Goal: Check status: Check status

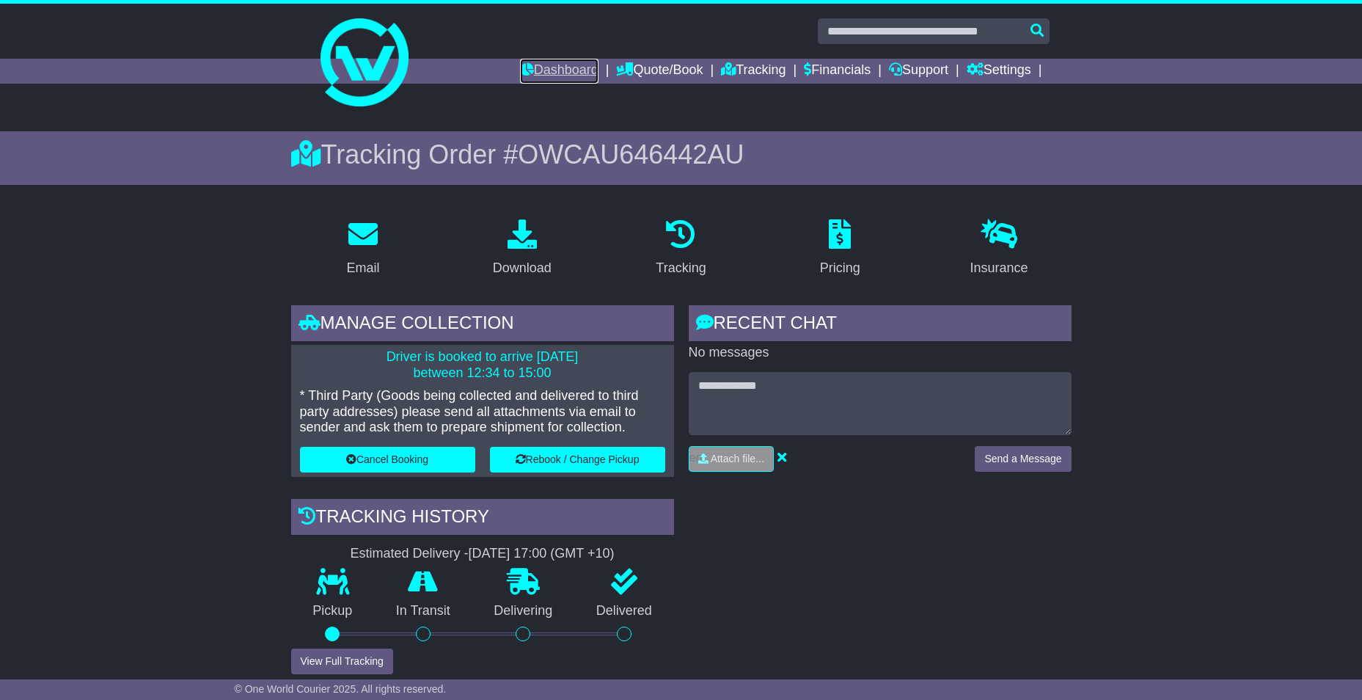
click at [558, 63] on link "Dashboard" at bounding box center [559, 71] width 78 height 25
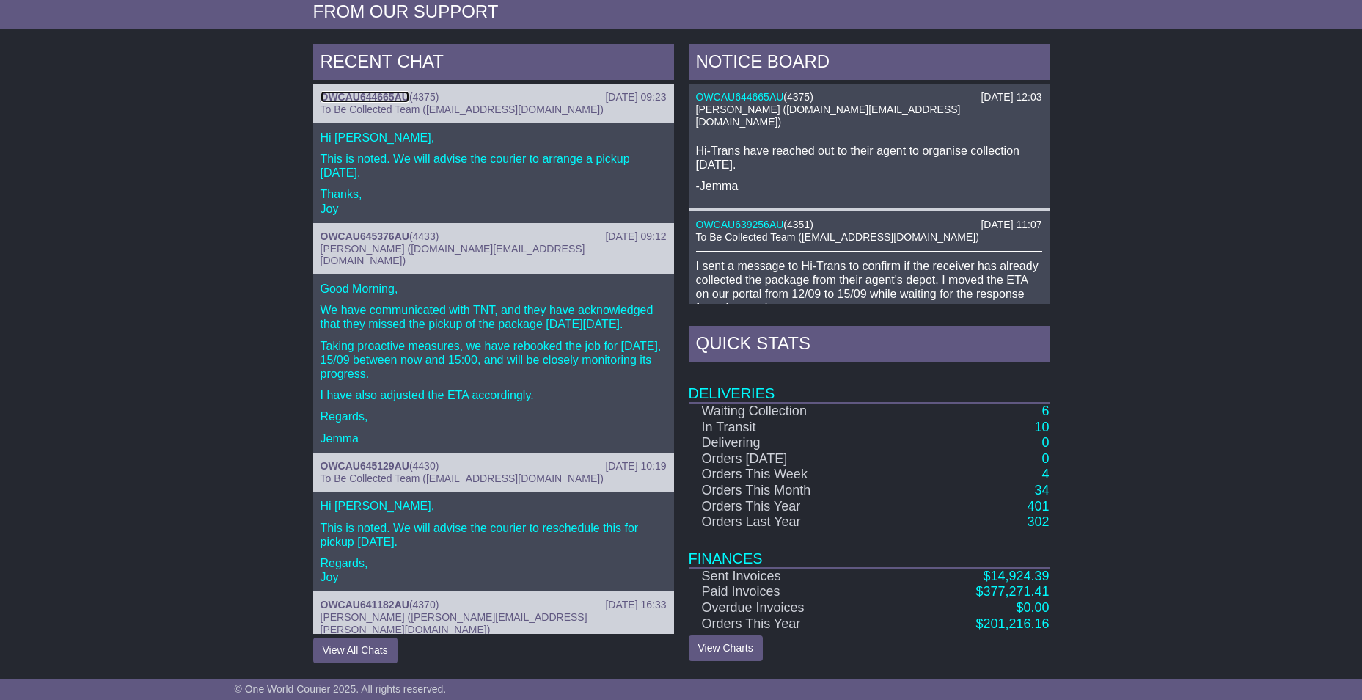
click at [349, 95] on link "OWCAU644665AU" at bounding box center [365, 97] width 89 height 12
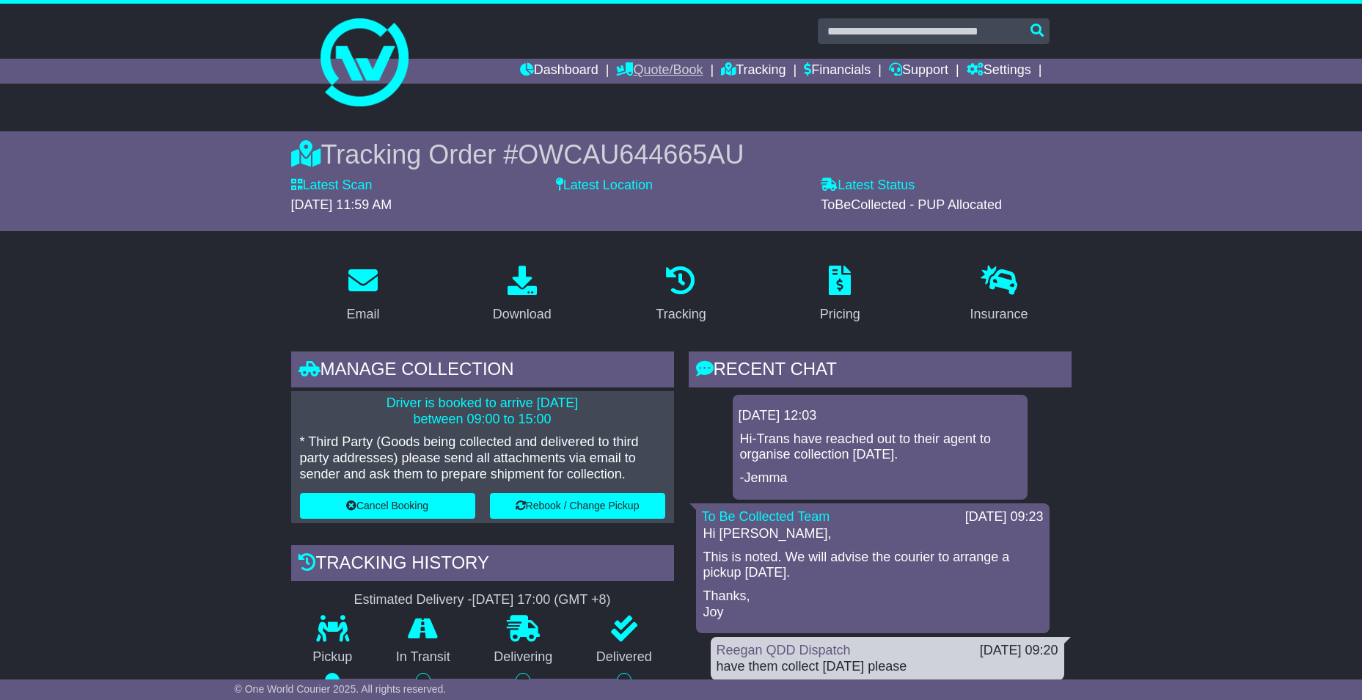
click at [651, 72] on link "Quote/Book" at bounding box center [659, 71] width 87 height 25
click at [653, 91] on link "Domestic" at bounding box center [675, 96] width 116 height 16
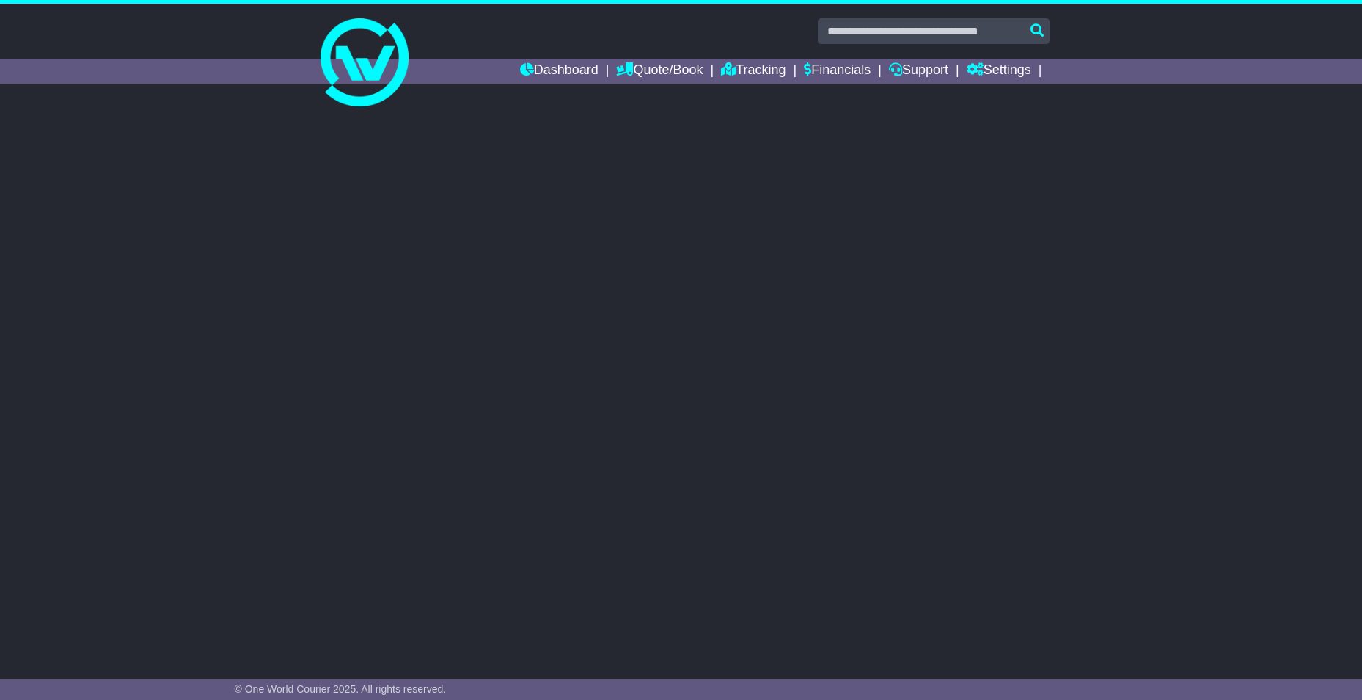
select select
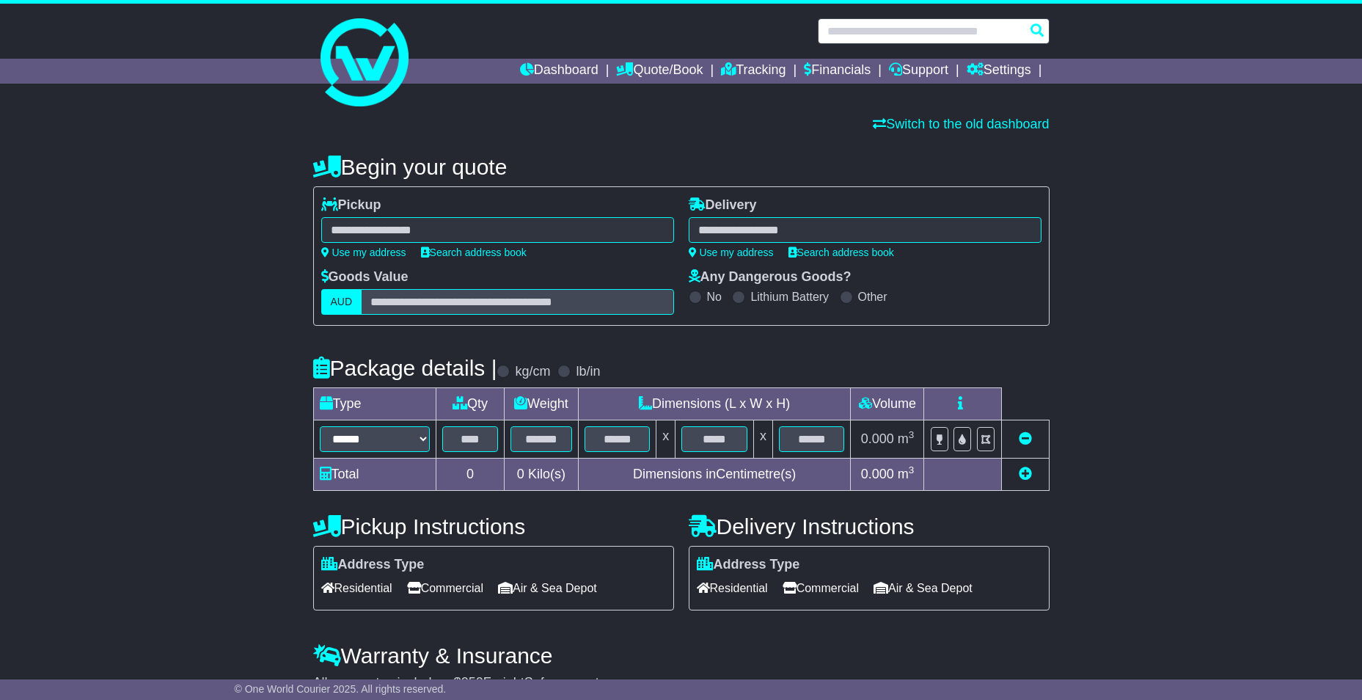
click at [891, 34] on input "text" at bounding box center [934, 31] width 232 height 26
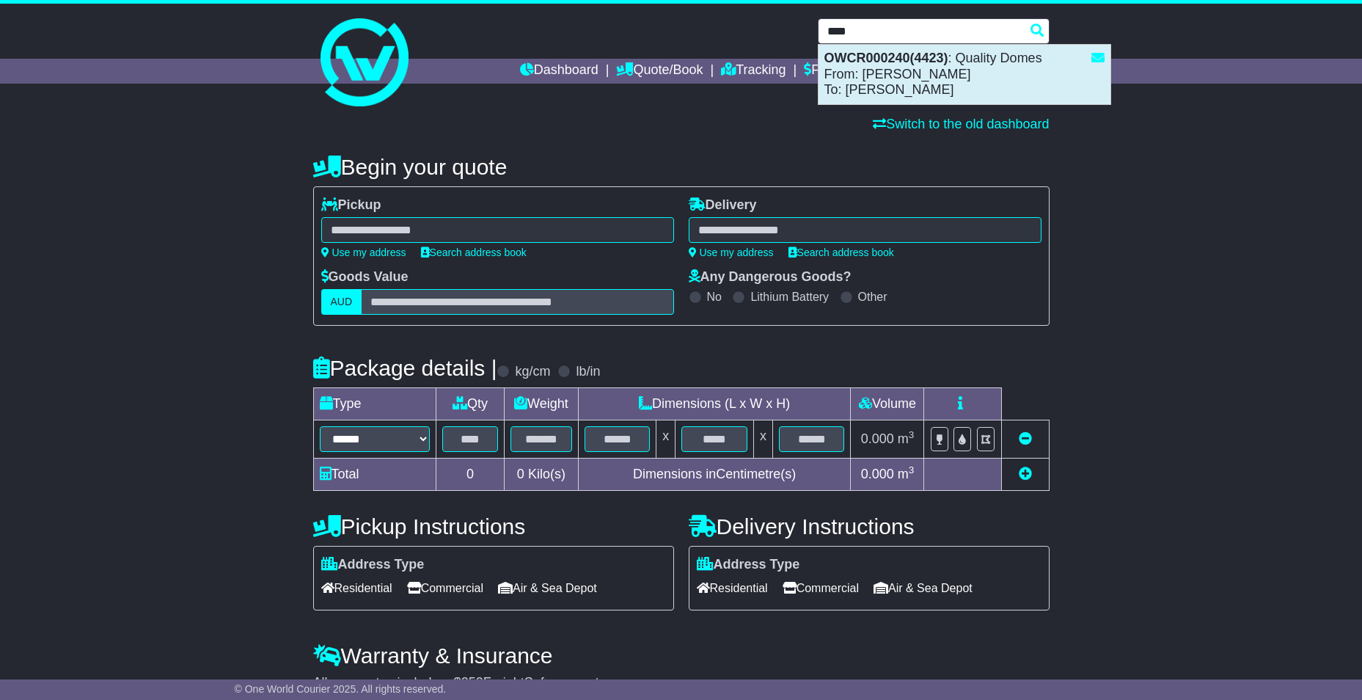
click at [898, 66] on div "OWCR000240(4423) : Quality Domes From: Reegan Slack To: Ralph Belcher" at bounding box center [965, 74] width 292 height 59
type input "**********"
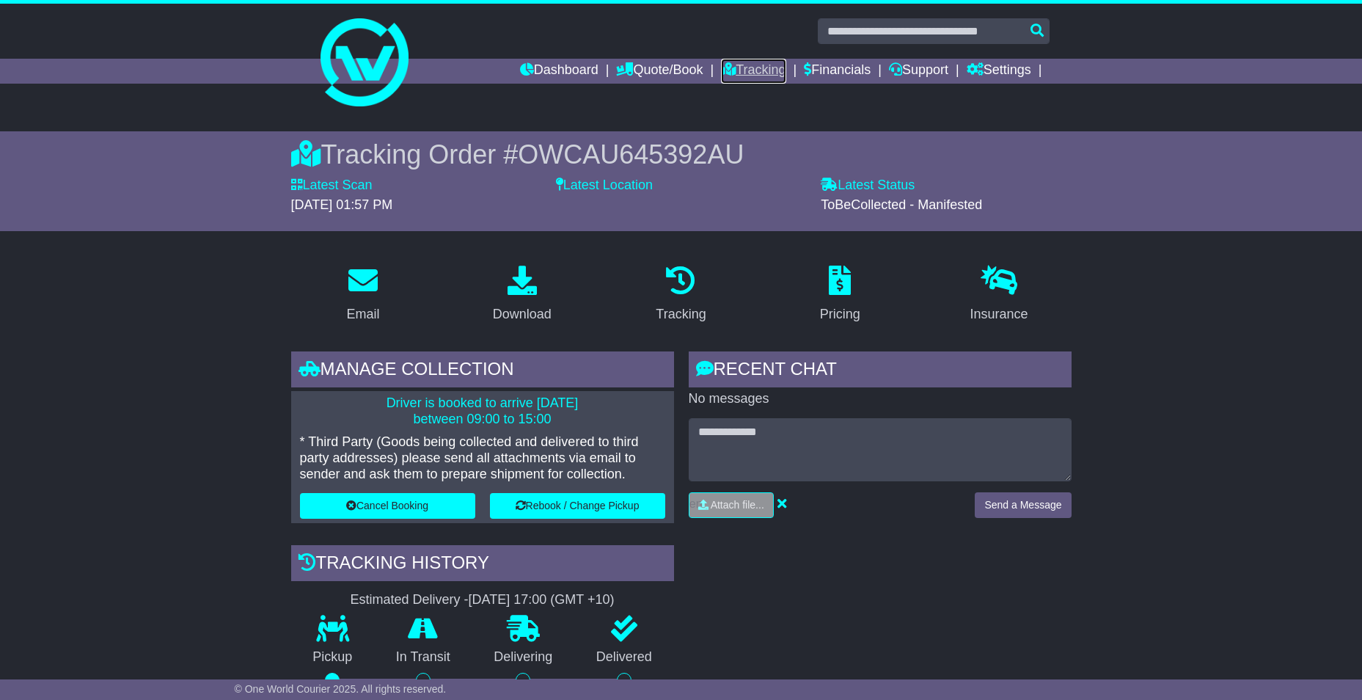
click at [733, 73] on link "Tracking" at bounding box center [753, 71] width 65 height 25
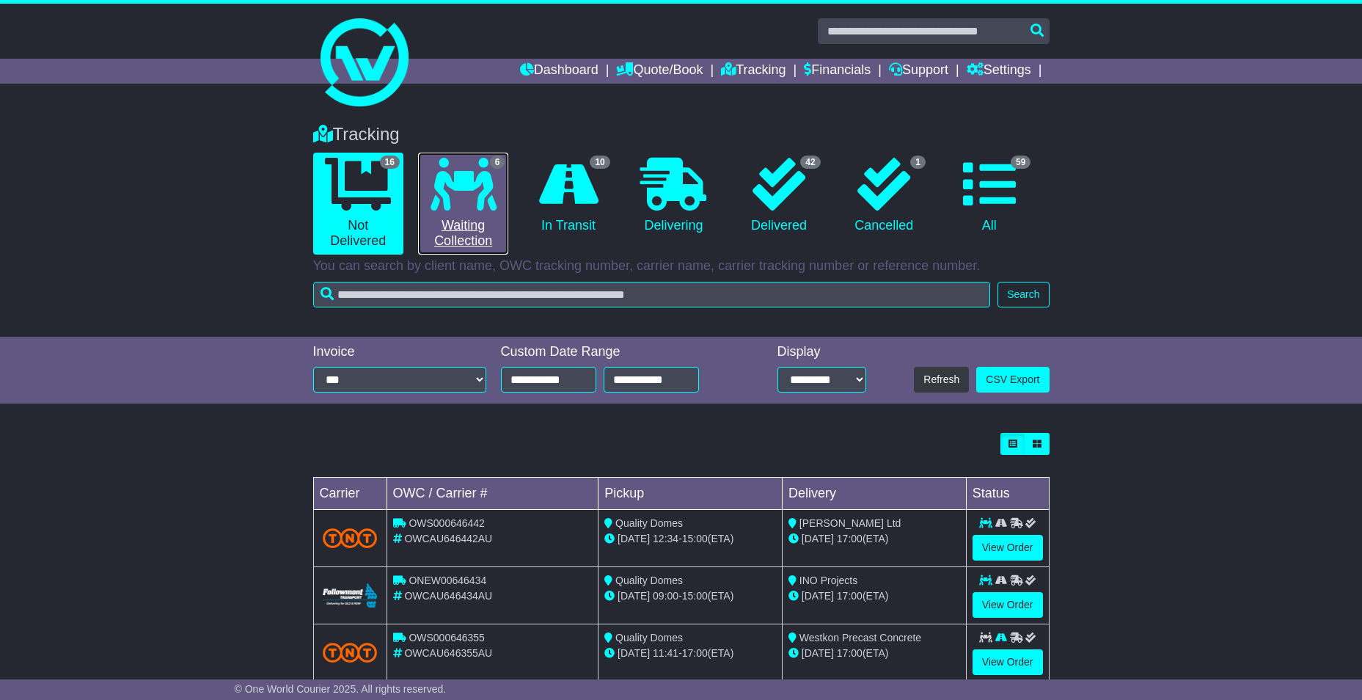
click at [469, 188] on icon at bounding box center [464, 184] width 66 height 53
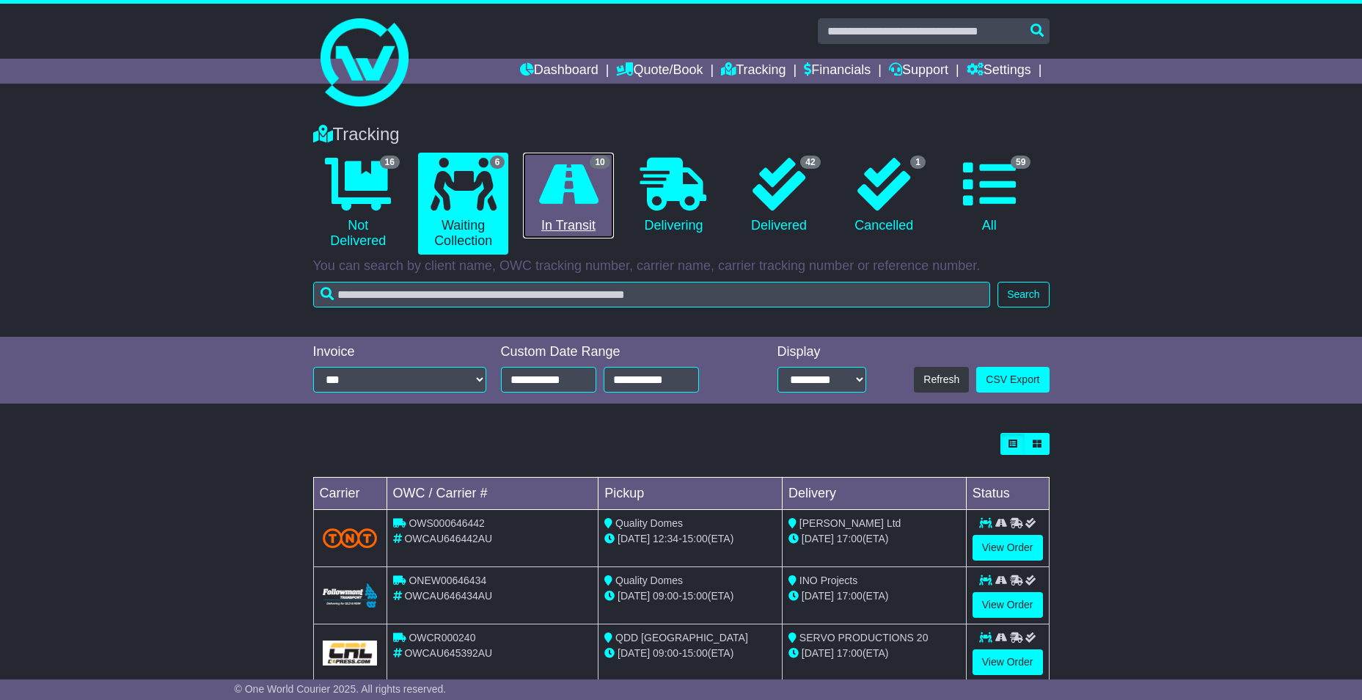
click at [557, 190] on icon at bounding box center [568, 184] width 59 height 53
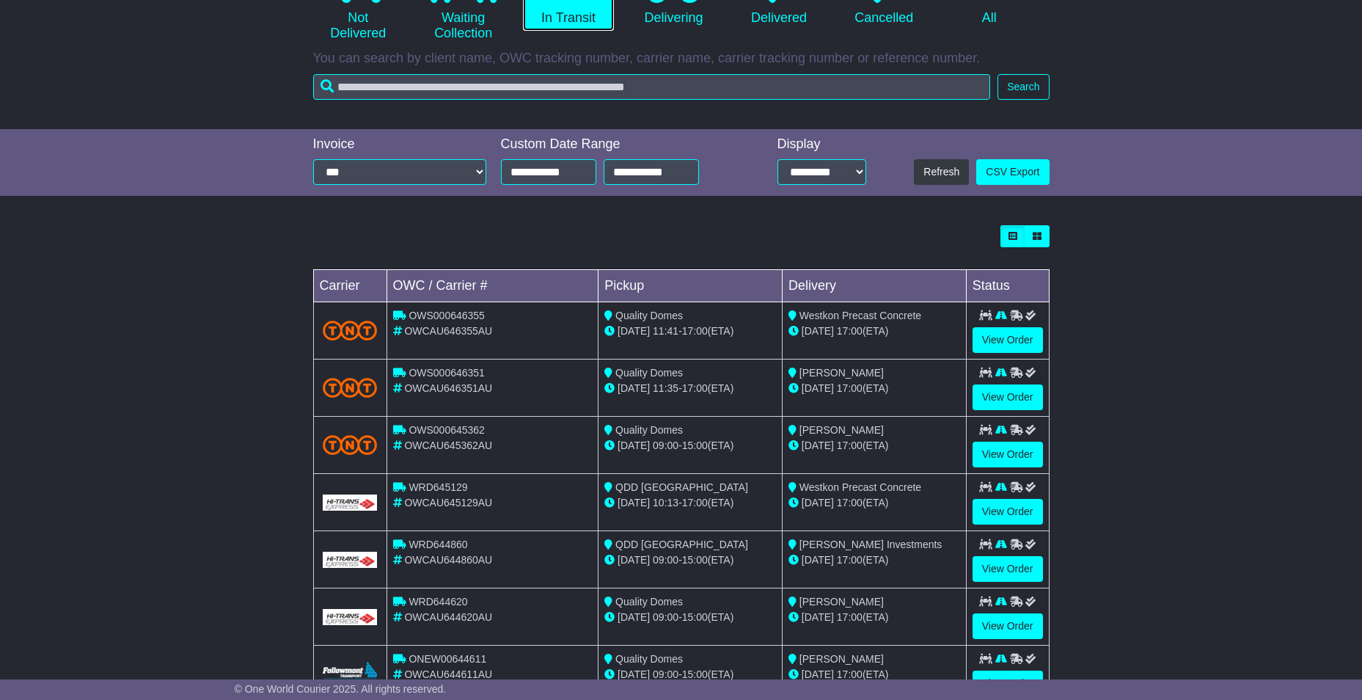
scroll to position [220, 0]
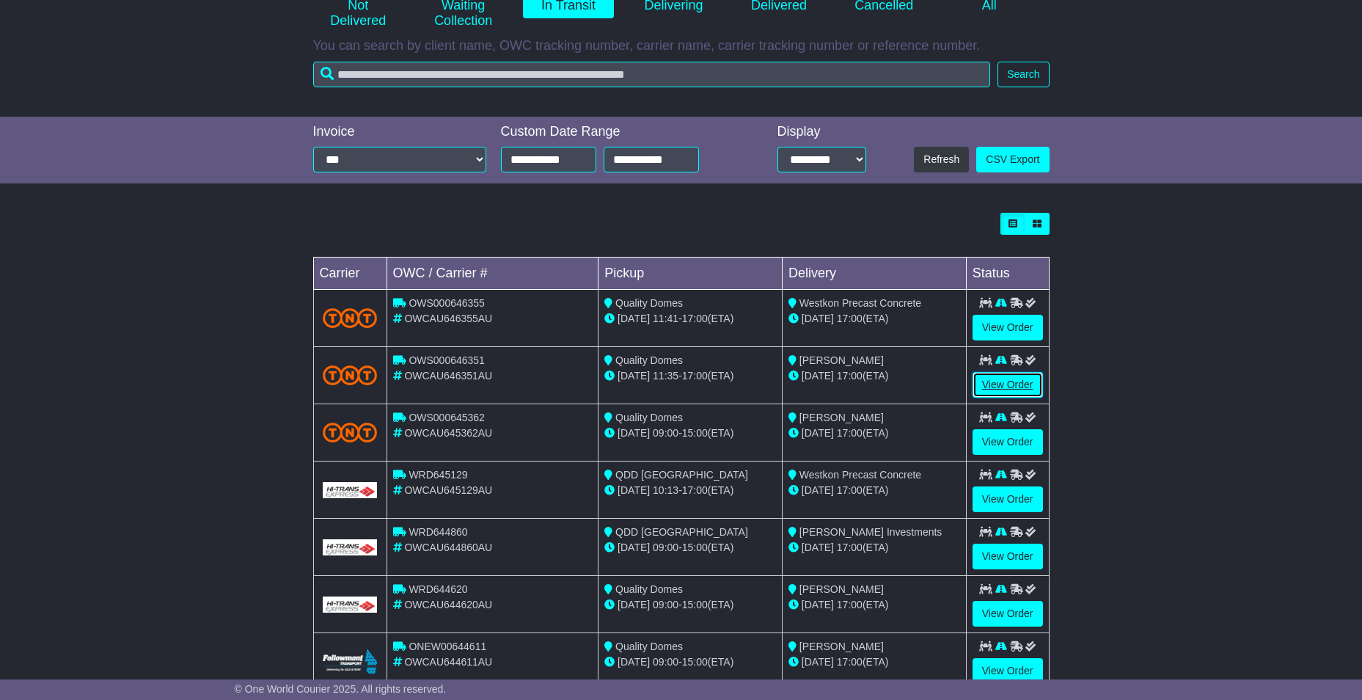
click at [1010, 385] on link "View Order" at bounding box center [1008, 385] width 70 height 26
